Goal: Check status: Check status

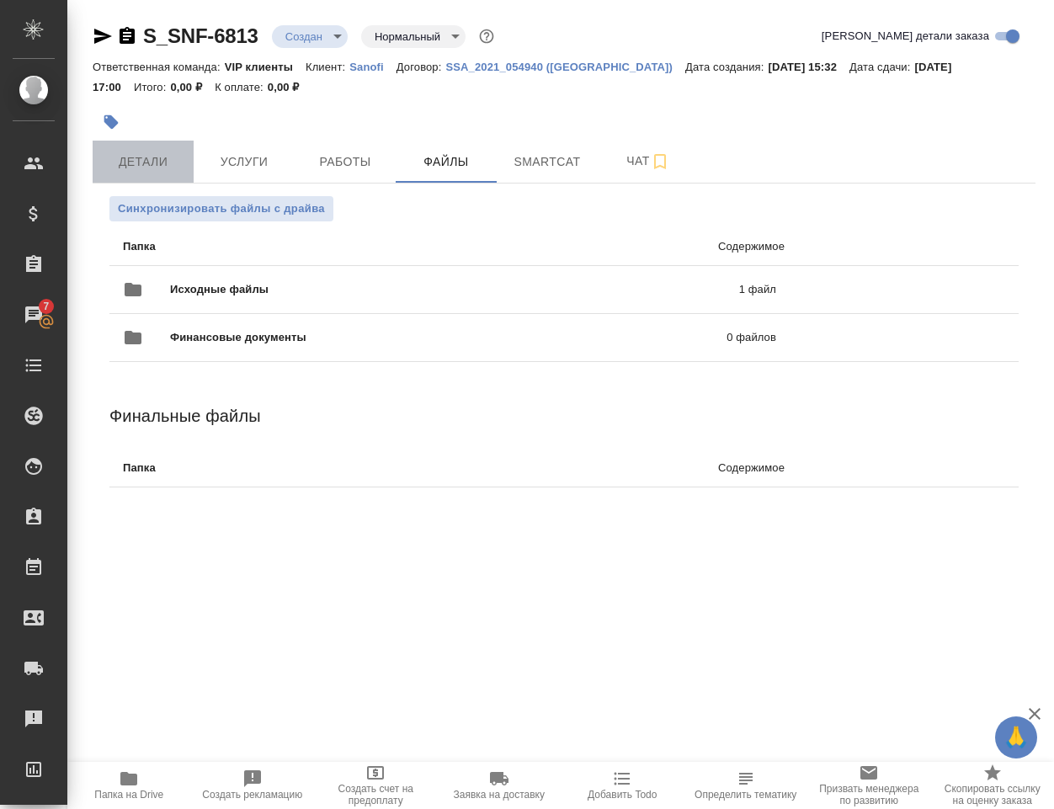
click at [141, 156] on span "Детали" at bounding box center [143, 162] width 81 height 21
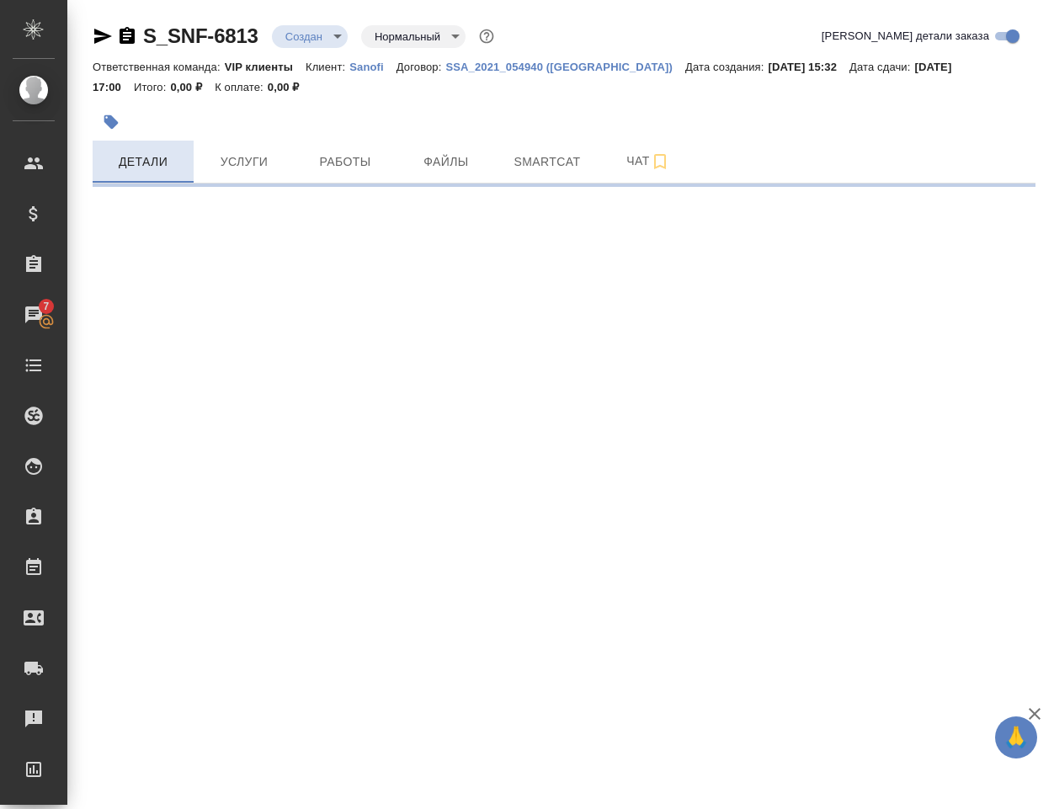
select select "RU"
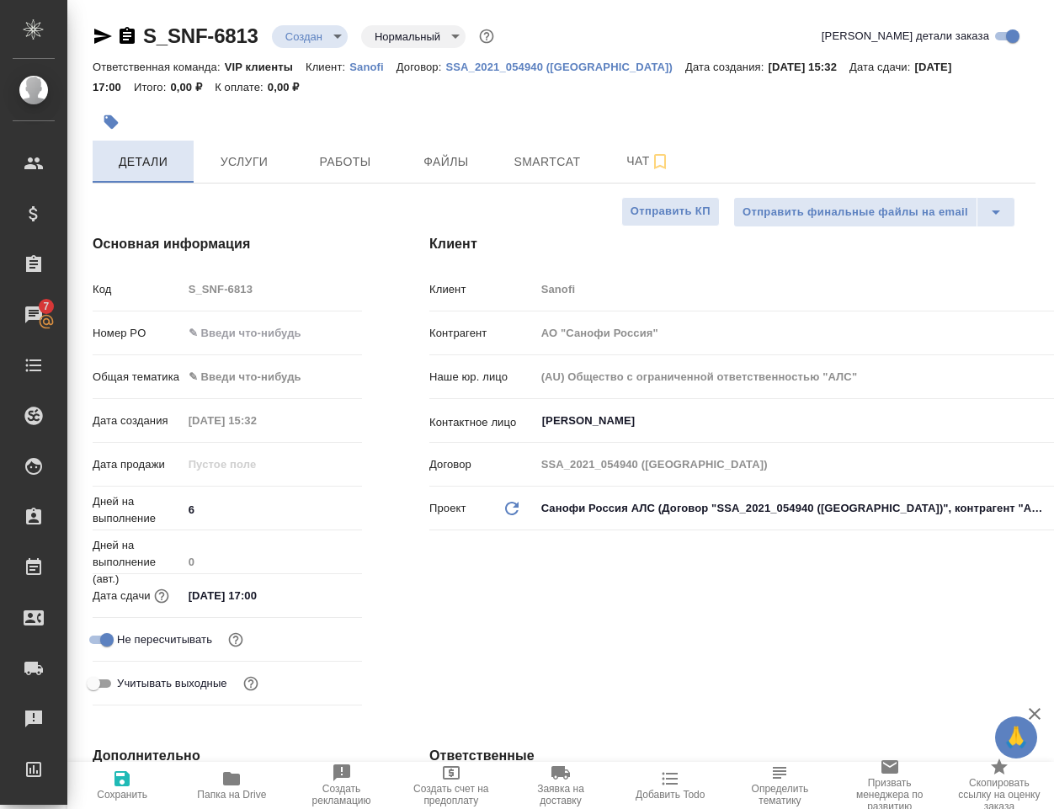
type textarea "x"
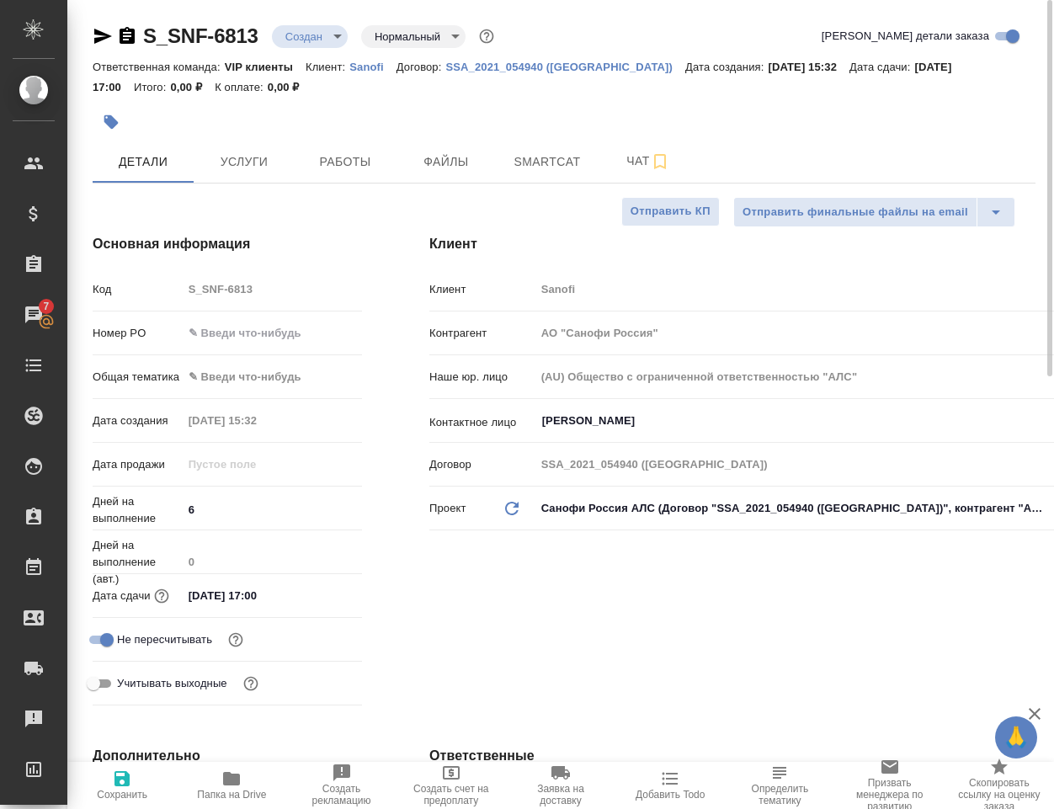
type textarea "x"
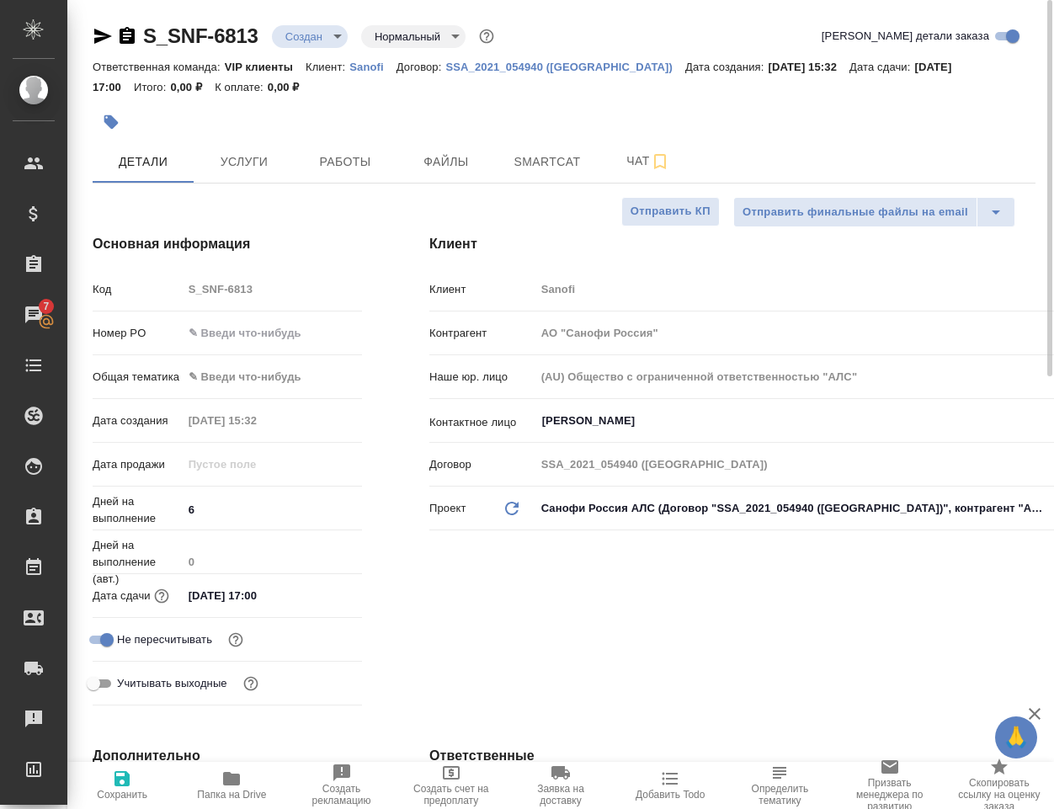
type textarea "x"
click at [226, 776] on icon "button" at bounding box center [231, 778] width 17 height 13
type textarea "x"
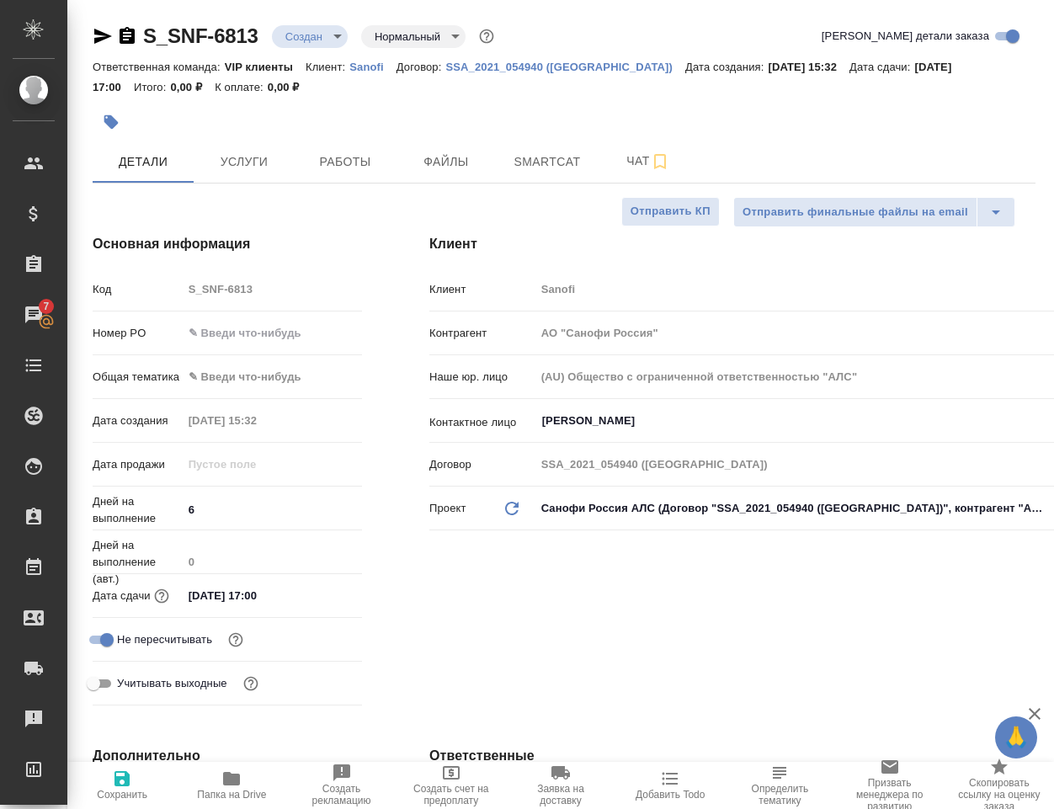
type textarea "x"
